Goal: Transaction & Acquisition: Purchase product/service

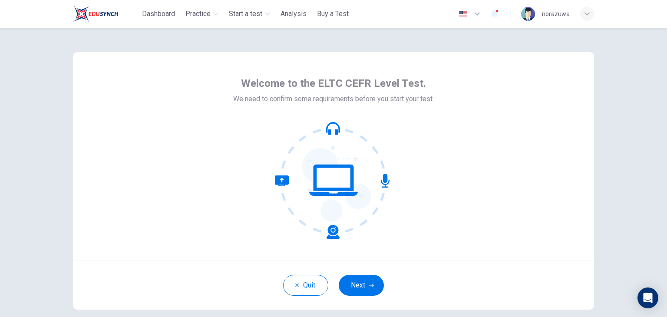
scroll to position [45, 0]
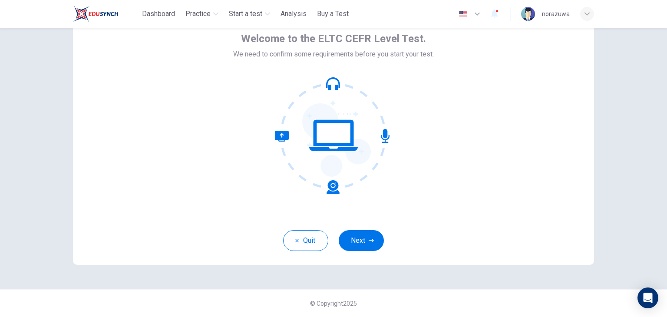
click at [335, 190] on icon at bounding box center [307, 162] width 65 height 63
click at [377, 151] on icon at bounding box center [333, 135] width 117 height 117
click at [358, 233] on button "Next" at bounding box center [361, 240] width 45 height 21
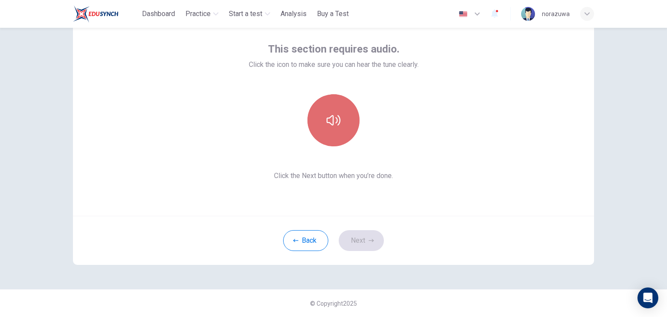
click at [332, 119] on icon "button" at bounding box center [334, 120] width 14 height 14
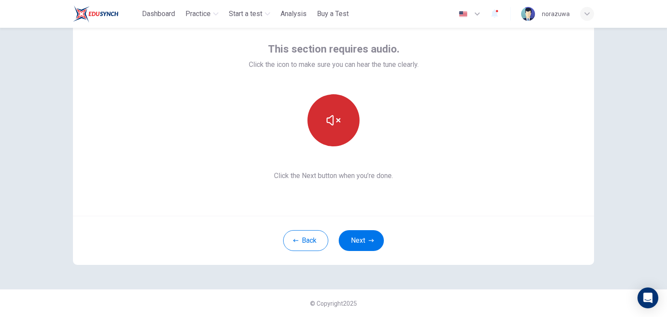
click at [332, 119] on icon "button" at bounding box center [334, 120] width 14 height 14
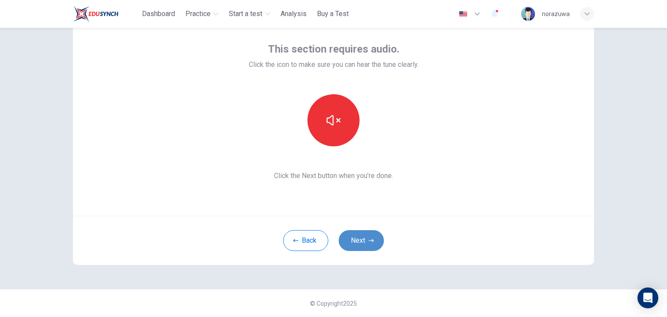
click at [369, 240] on icon "button" at bounding box center [371, 240] width 5 height 3
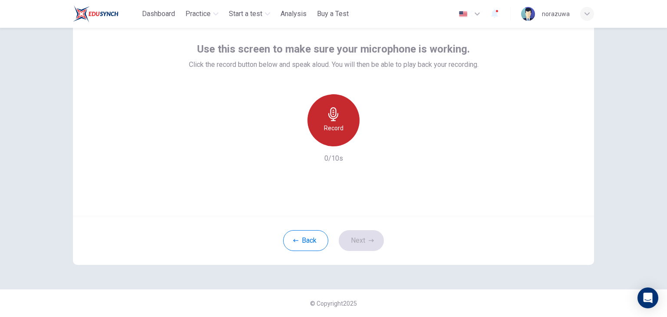
click at [327, 119] on icon "button" at bounding box center [334, 114] width 14 height 14
click at [337, 131] on h6 "Stop" at bounding box center [333, 128] width 13 height 10
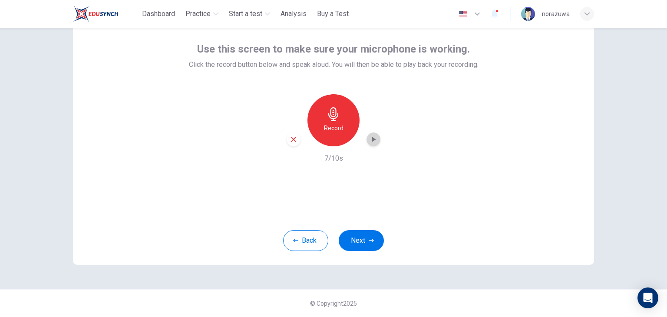
click at [369, 138] on icon "button" at bounding box center [373, 139] width 9 height 9
click at [292, 141] on icon "button" at bounding box center [294, 140] width 8 height 8
click at [335, 123] on h6 "Record" at bounding box center [334, 128] width 20 height 10
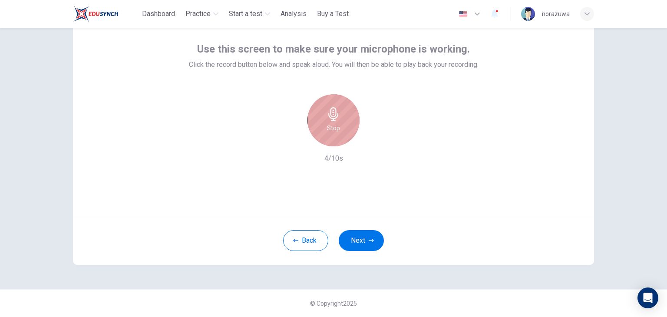
click at [337, 136] on div "Stop" at bounding box center [334, 120] width 52 height 52
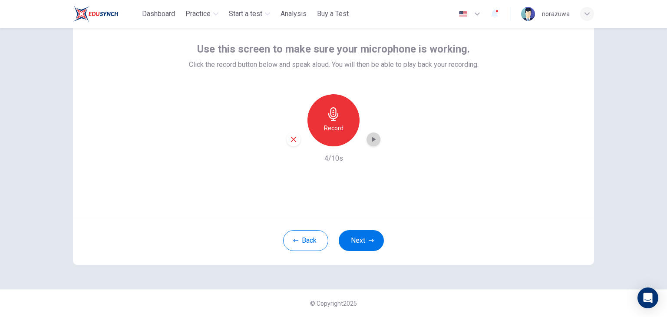
click at [373, 139] on icon "button" at bounding box center [373, 139] width 9 height 9
click at [289, 144] on div "button" at bounding box center [294, 140] width 14 height 14
click at [327, 120] on icon "button" at bounding box center [334, 114] width 14 height 14
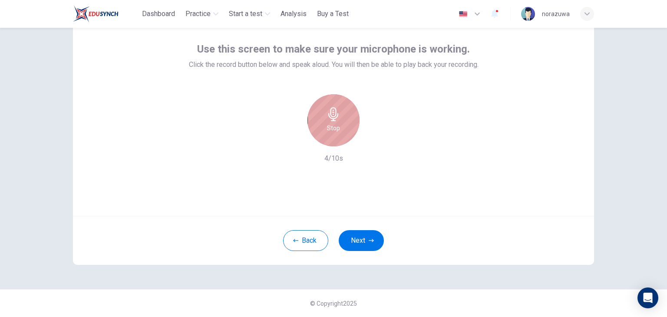
click at [327, 120] on icon "button" at bounding box center [334, 114] width 14 height 14
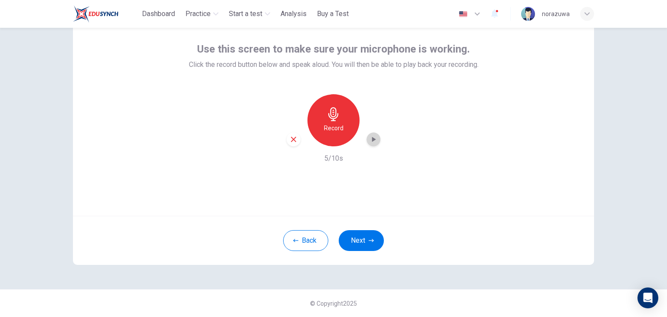
click at [374, 142] on icon "button" at bounding box center [373, 139] width 9 height 9
click at [295, 146] on div "Record" at bounding box center [334, 120] width 94 height 52
click at [290, 139] on icon "button" at bounding box center [294, 140] width 8 height 8
click at [341, 11] on span "Buy a Test" at bounding box center [333, 14] width 32 height 10
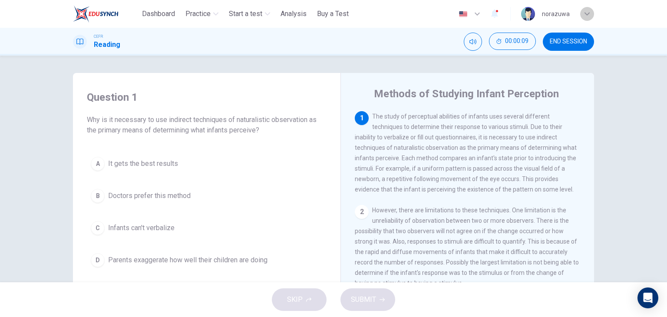
click at [587, 17] on div "button" at bounding box center [587, 14] width 14 height 14
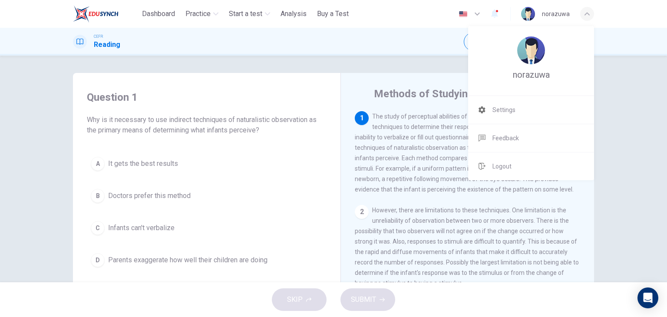
click at [662, 122] on div at bounding box center [333, 158] width 667 height 317
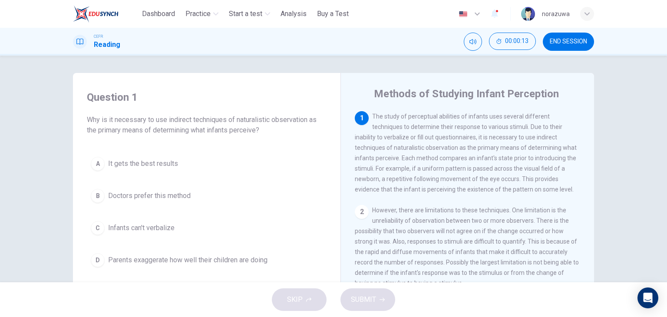
click at [580, 14] on div "button" at bounding box center [587, 14] width 14 height 14
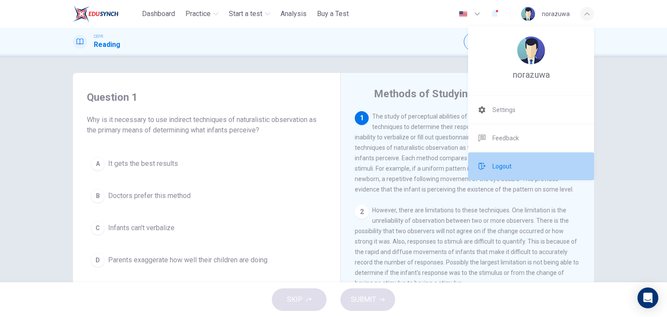
click at [501, 162] on span "Logout" at bounding box center [502, 166] width 19 height 10
